Goal: Task Accomplishment & Management: Manage account settings

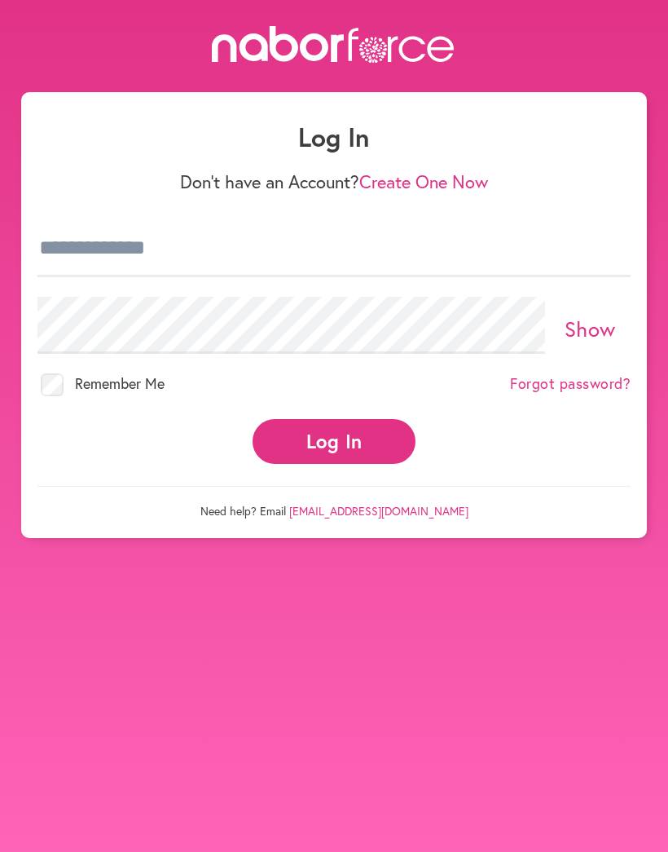
click at [355, 441] on button "Log In" at bounding box center [334, 441] width 163 height 45
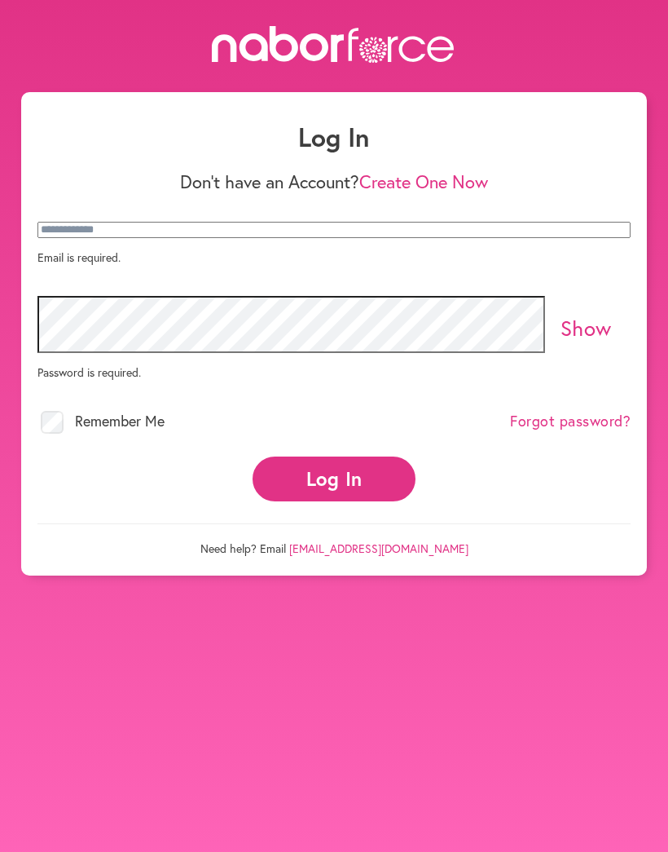
click at [660, 51] on link at bounding box center [334, 46] width 668 height 40
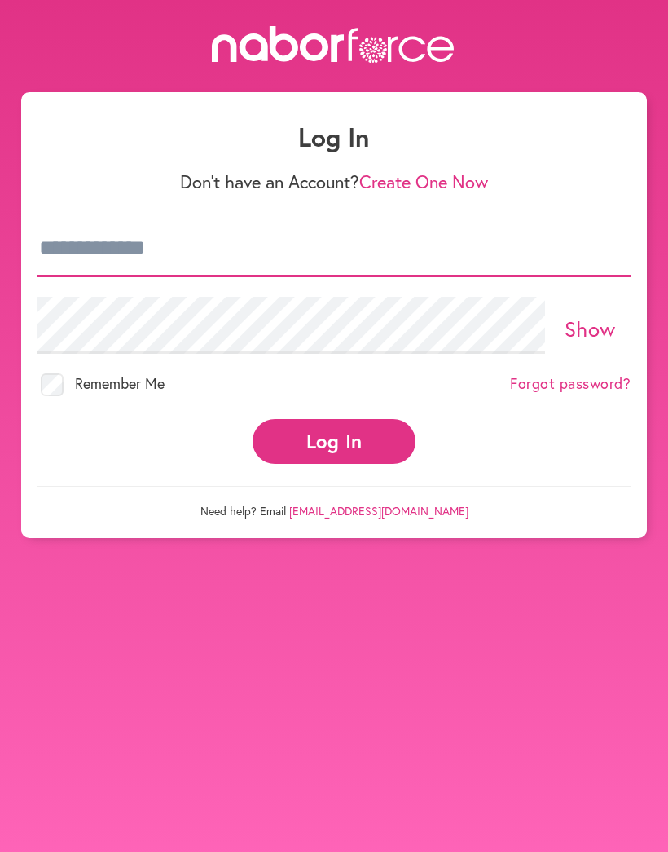
click at [117, 250] on input "email" at bounding box center [333, 248] width 593 height 57
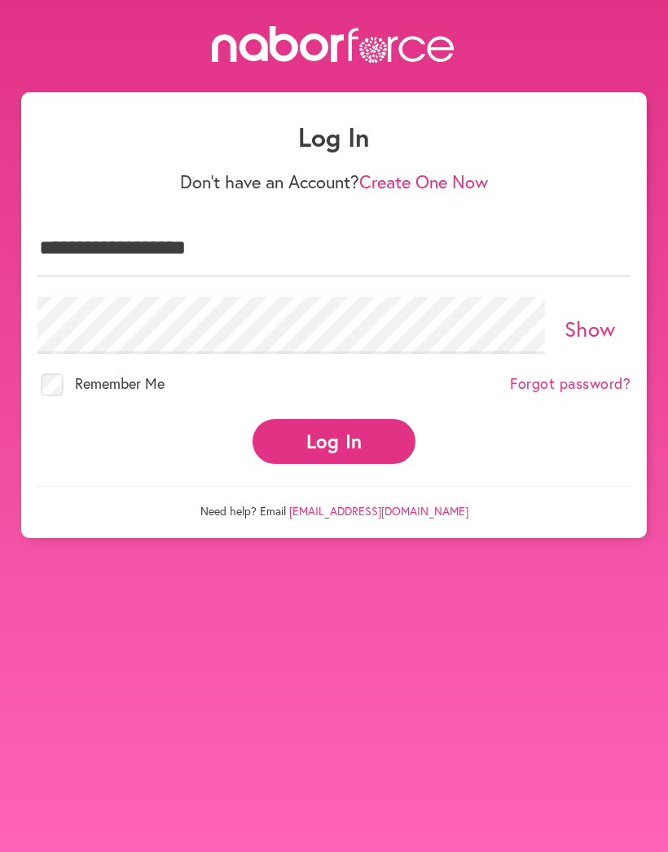
type input "**********"
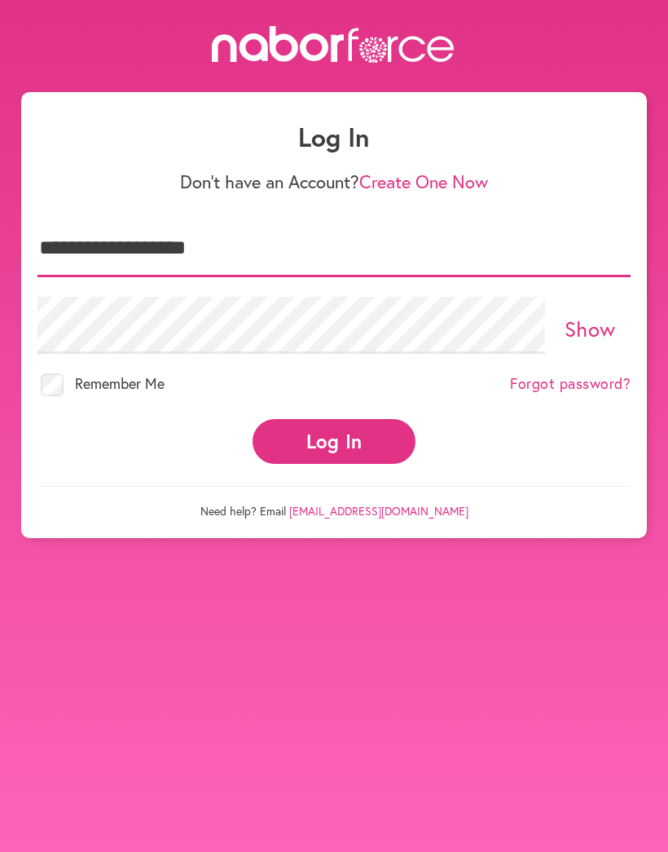
click at [334, 426] on button "Log In" at bounding box center [334, 441] width 163 height 45
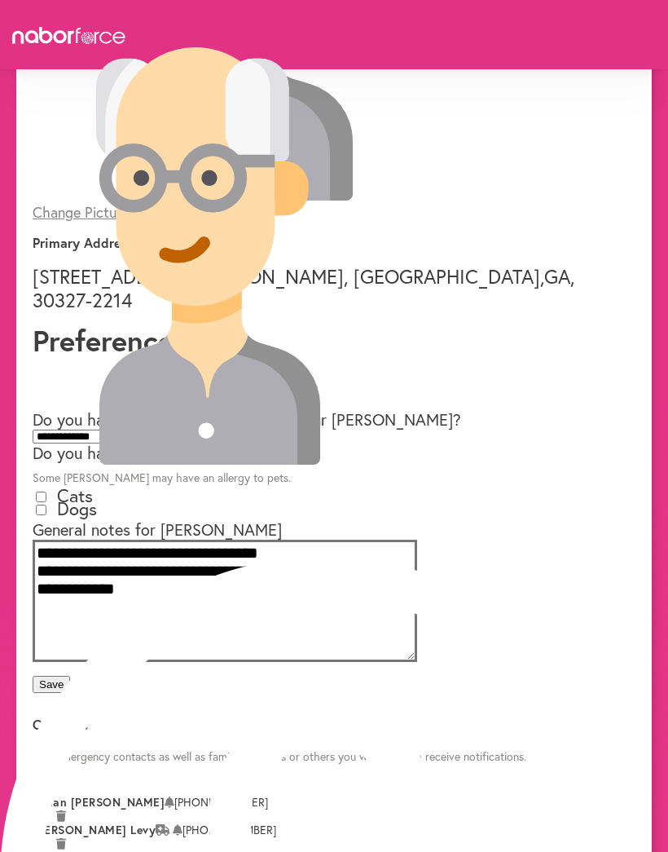
scroll to position [434, 0]
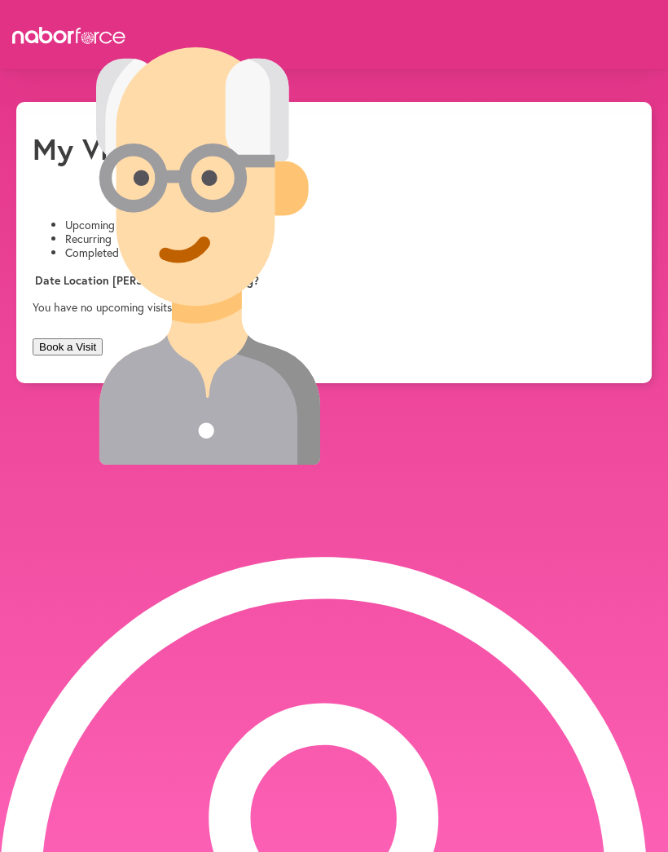
click at [367, 246] on li "Completed" at bounding box center [350, 253] width 571 height 14
